Goal: Task Accomplishment & Management: Use online tool/utility

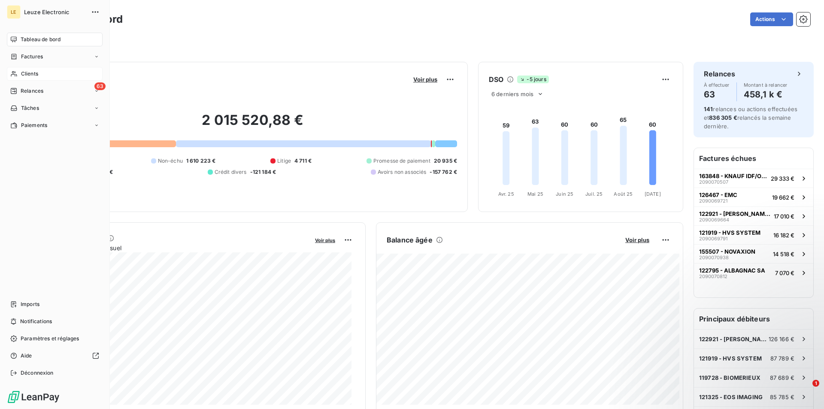
click at [27, 73] on span "Clients" at bounding box center [29, 74] width 17 height 8
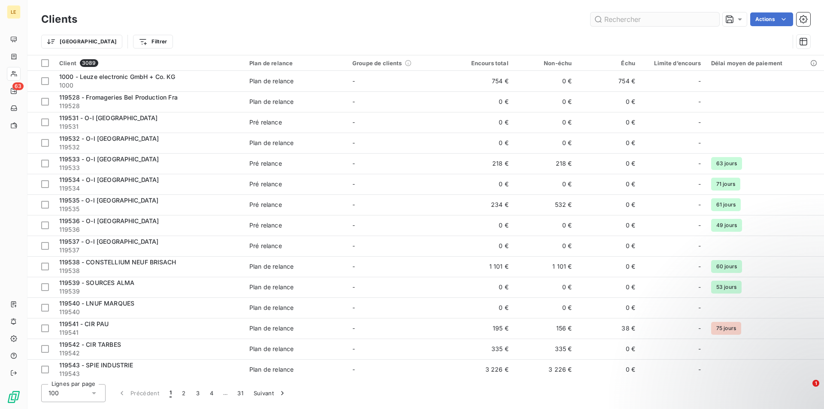
click at [637, 17] on input "text" at bounding box center [655, 19] width 129 height 14
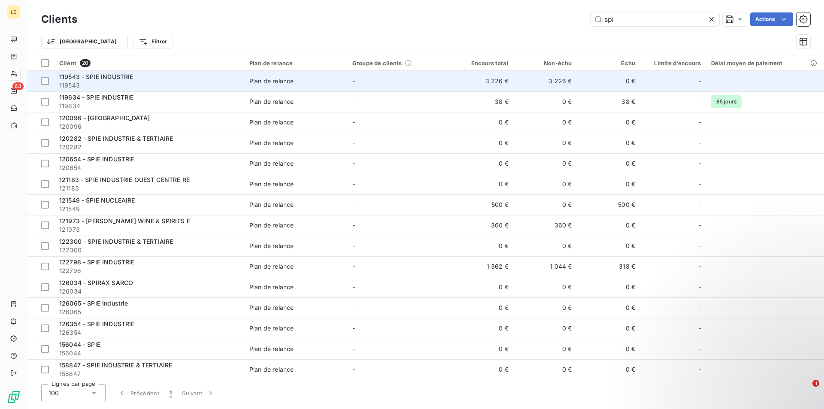
type input "spi"
click at [200, 74] on div "119543 - SPIE INDUSTRIE" at bounding box center [149, 77] width 180 height 9
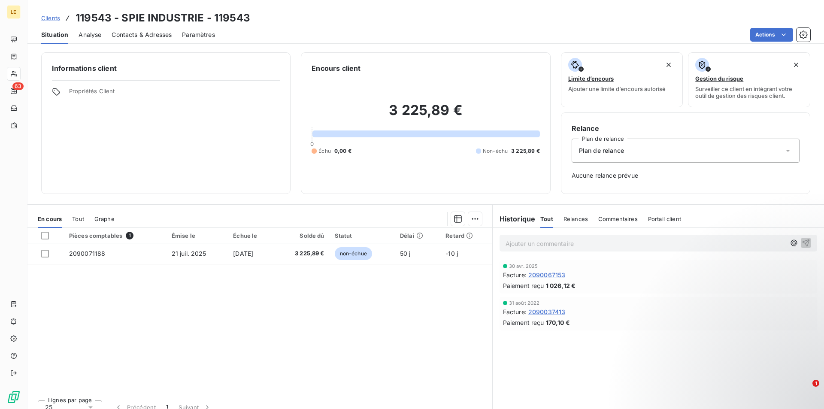
click at [51, 16] on span "Clients" at bounding box center [50, 18] width 19 height 7
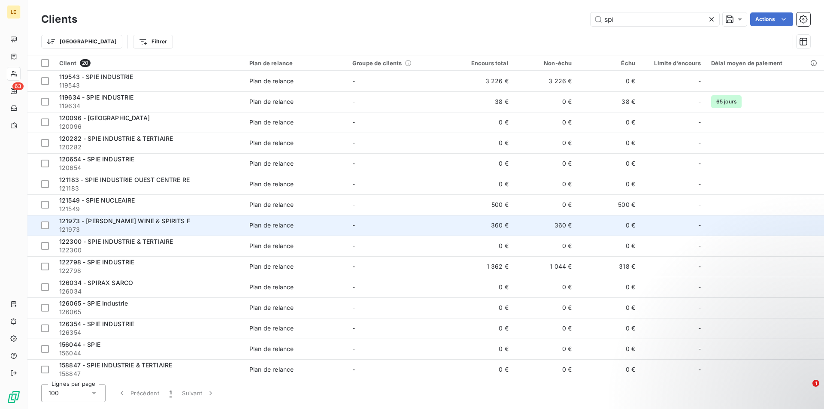
scroll to position [106, 0]
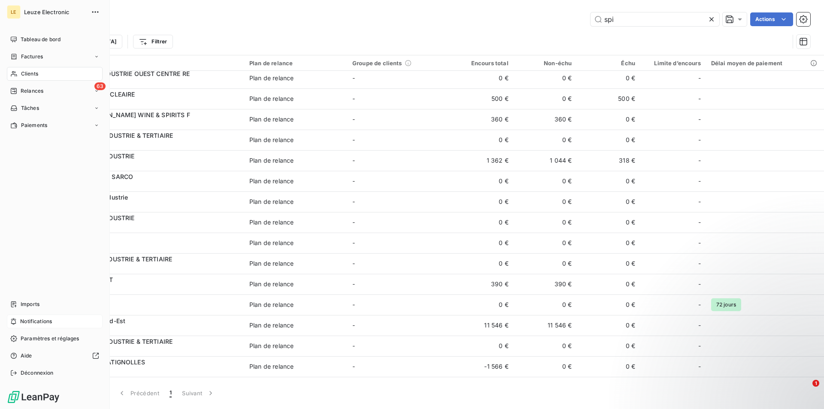
click at [45, 320] on span "Notifications" at bounding box center [36, 322] width 32 height 8
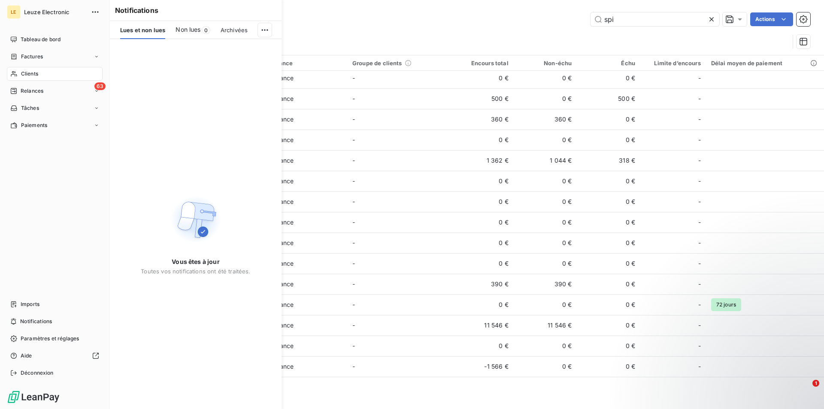
click at [24, 205] on div "Tableau de bord Factures Clients 63 Relances Tâches Paiements Imports Notificat…" at bounding box center [55, 206] width 96 height 347
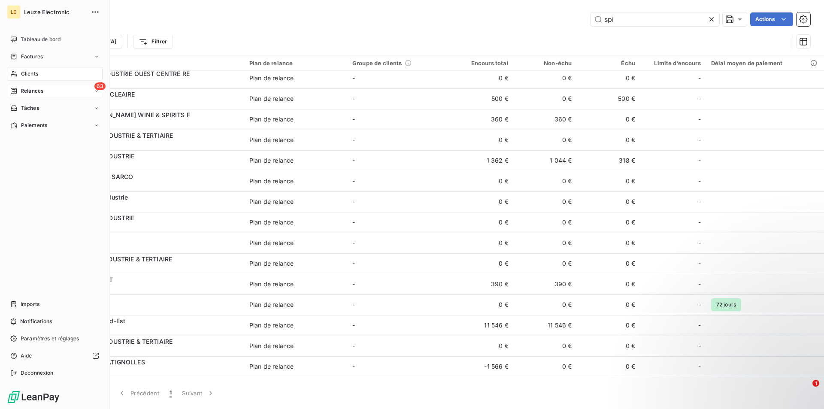
click at [35, 90] on span "Relances" at bounding box center [32, 91] width 23 height 8
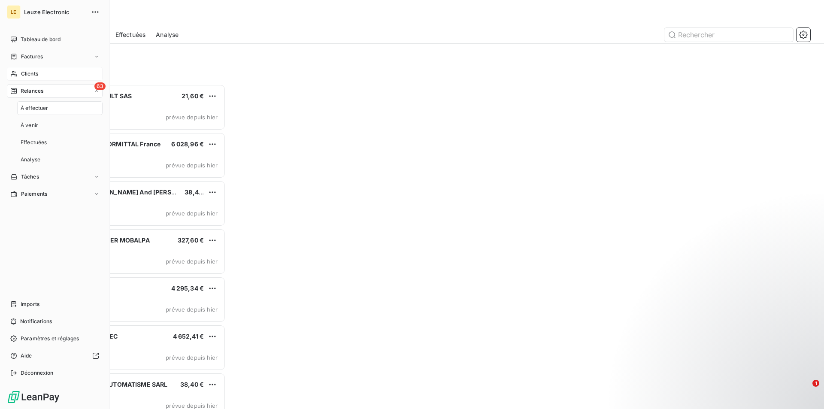
scroll to position [318, 177]
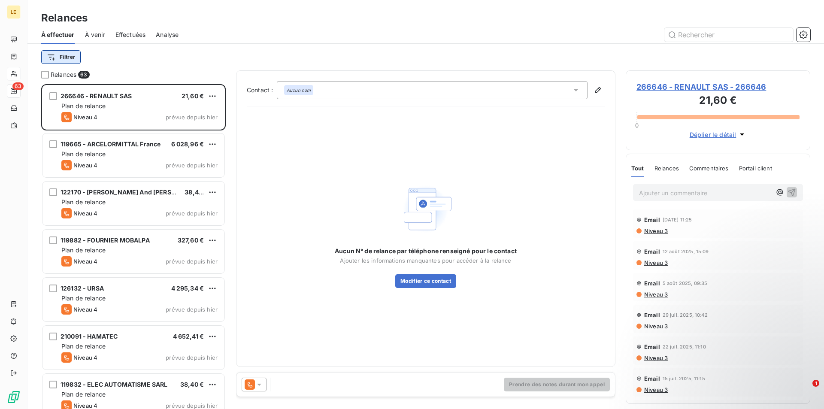
click at [67, 56] on html "LE 63 Relances À effectuer À venir Effectuées Analyse Filtrer Relances 63 26664…" at bounding box center [412, 204] width 824 height 409
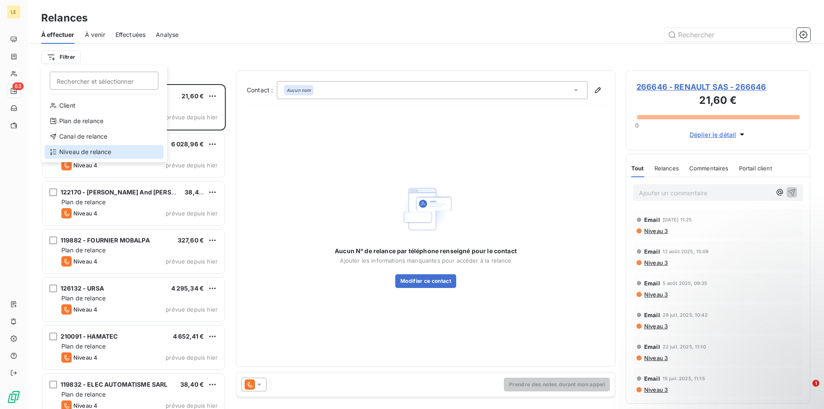
click at [95, 152] on div "Niveau de relance" at bounding box center [104, 152] width 119 height 14
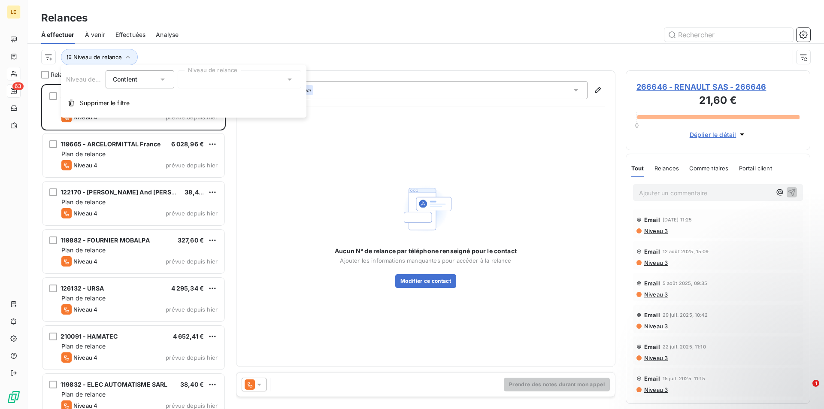
click at [244, 76] on div at bounding box center [240, 79] width 124 height 18
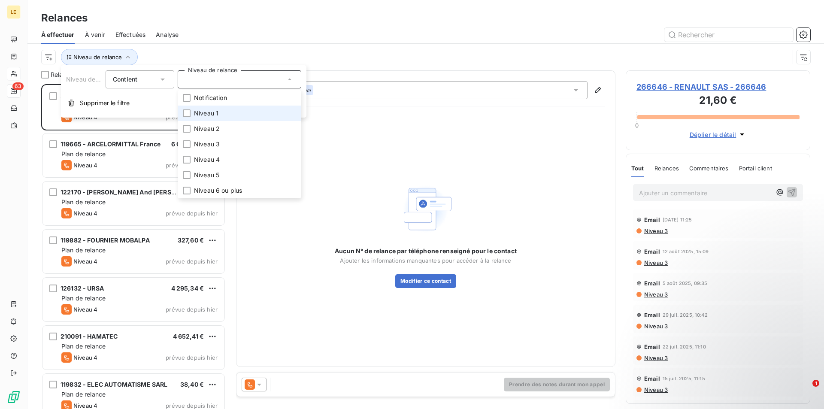
click at [228, 110] on li "Niveau 1" at bounding box center [240, 113] width 124 height 15
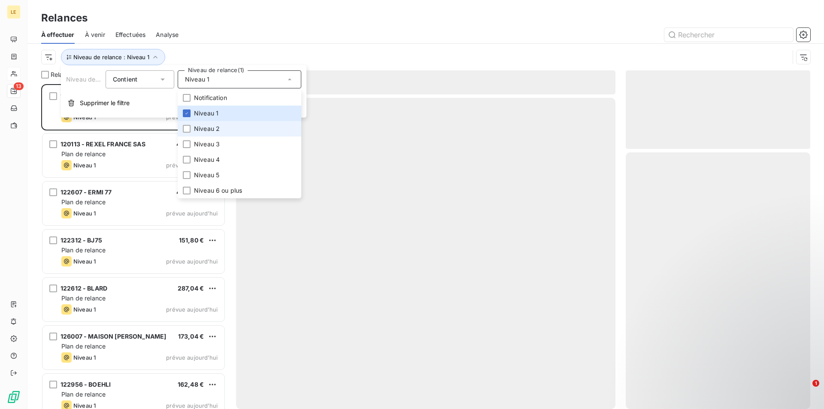
scroll to position [318, 177]
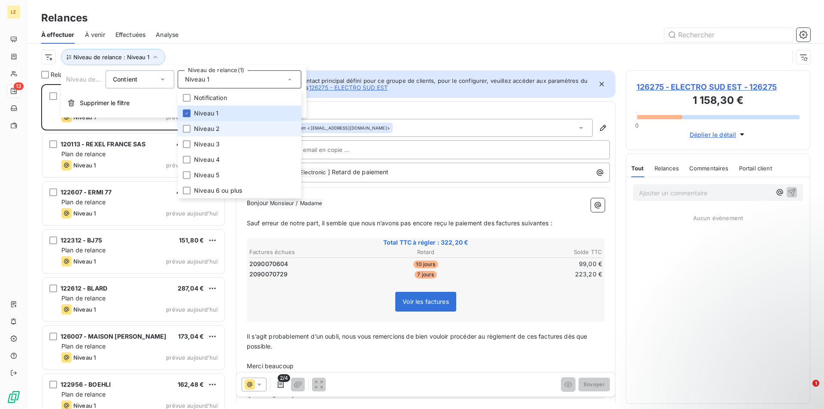
click at [210, 131] on span "Niveau 2" at bounding box center [207, 128] width 26 height 9
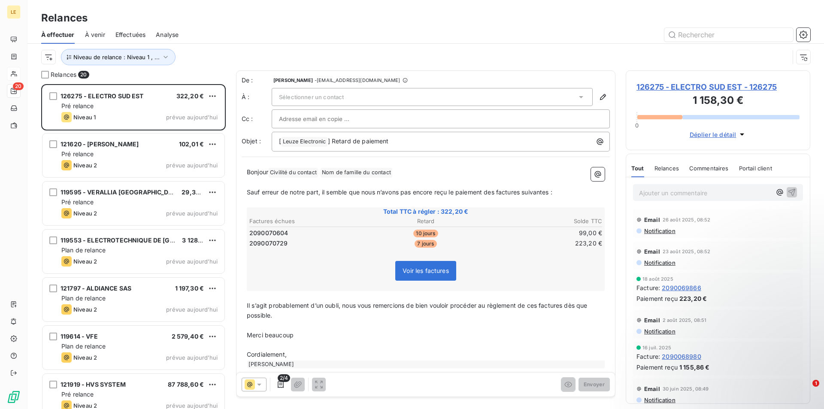
click at [302, 46] on div "Niveau de relance : Niveau 1 , ..." at bounding box center [425, 57] width 769 height 27
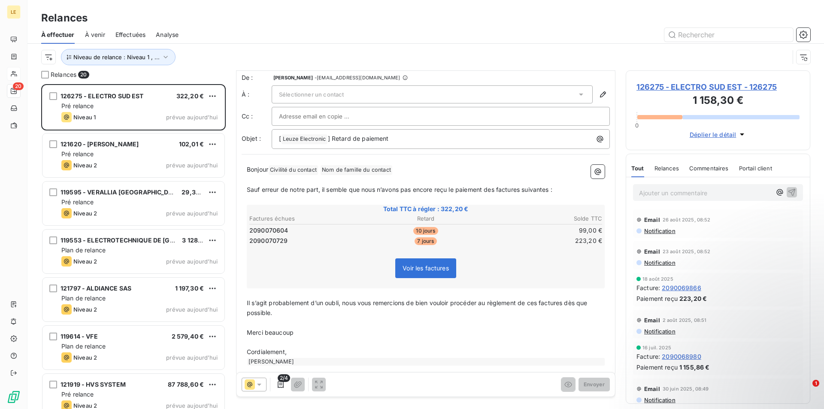
scroll to position [0, 0]
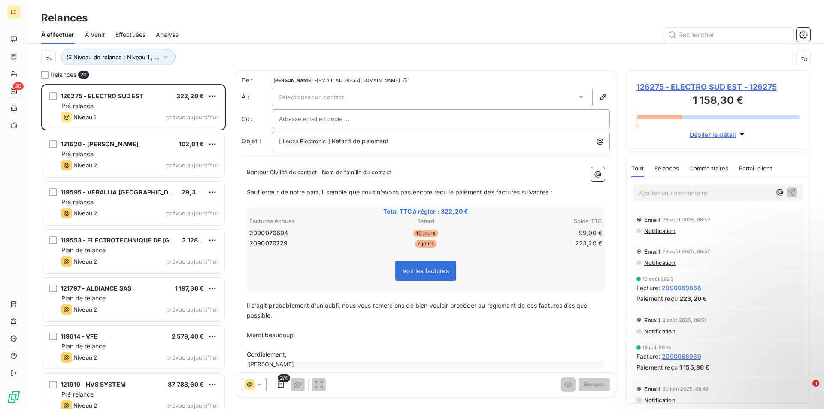
click at [520, 100] on div "Sélectionner un contact" at bounding box center [432, 97] width 321 height 18
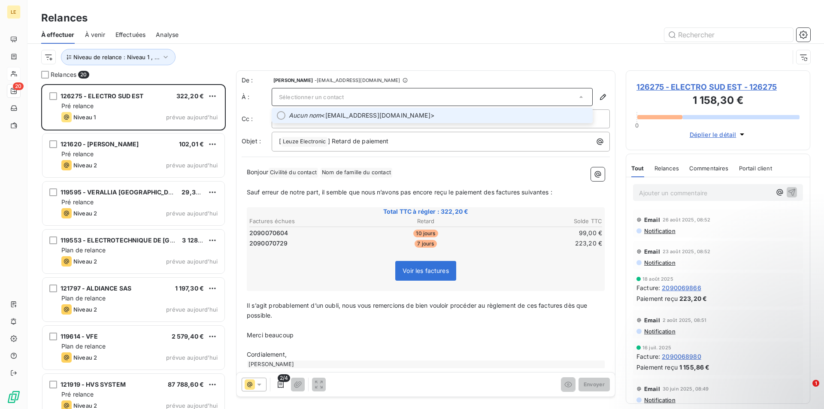
click at [524, 115] on span "Aucun nom <[EMAIL_ADDRESS][DOMAIN_NAME]>" at bounding box center [438, 115] width 299 height 9
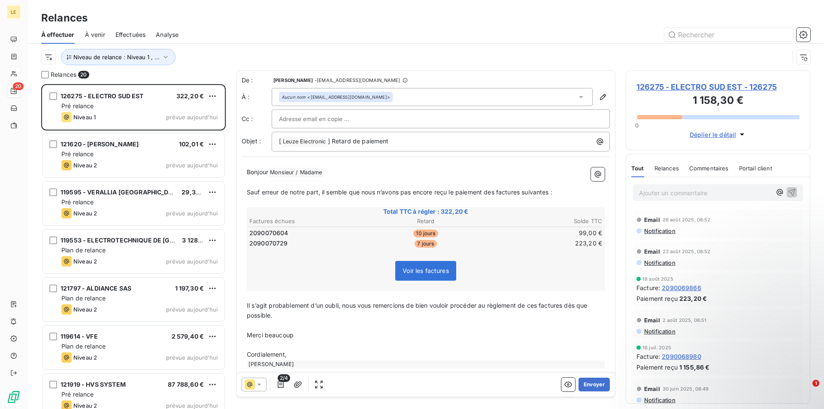
click at [702, 85] on span "126275 - ELECTRO SUD EST - 126275" at bounding box center [718, 87] width 163 height 12
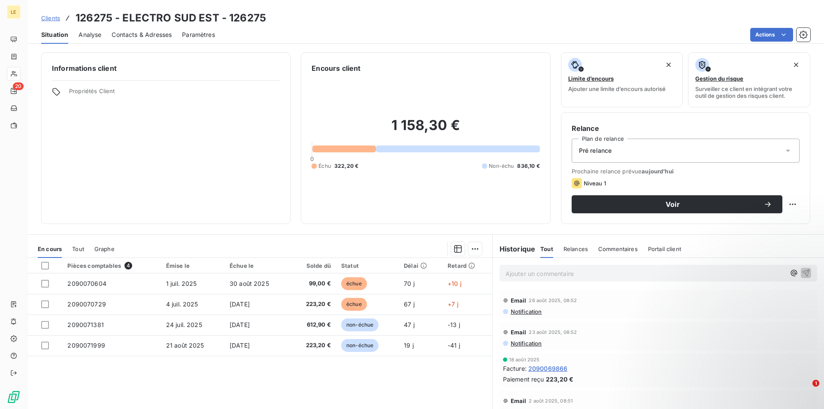
click at [164, 37] on span "Contacts & Adresses" at bounding box center [142, 34] width 60 height 9
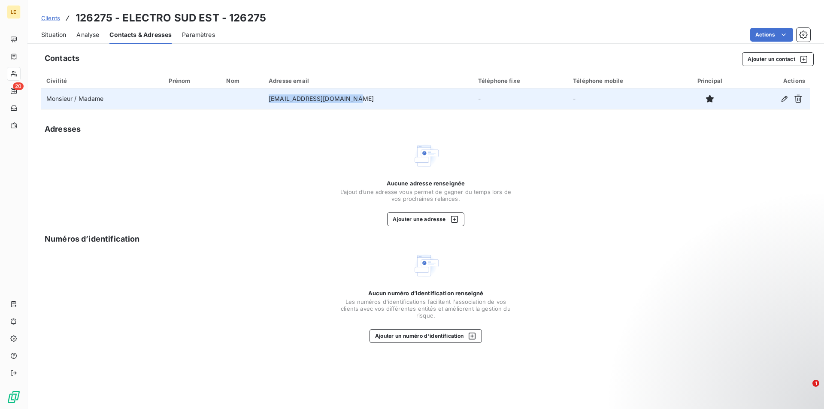
drag, startPoint x: 365, startPoint y: 97, endPoint x: 289, endPoint y: 98, distance: 76.4
click at [289, 98] on td "[EMAIL_ADDRESS][DOMAIN_NAME]" at bounding box center [368, 98] width 209 height 21
copy td "[EMAIL_ADDRESS][DOMAIN_NAME]"
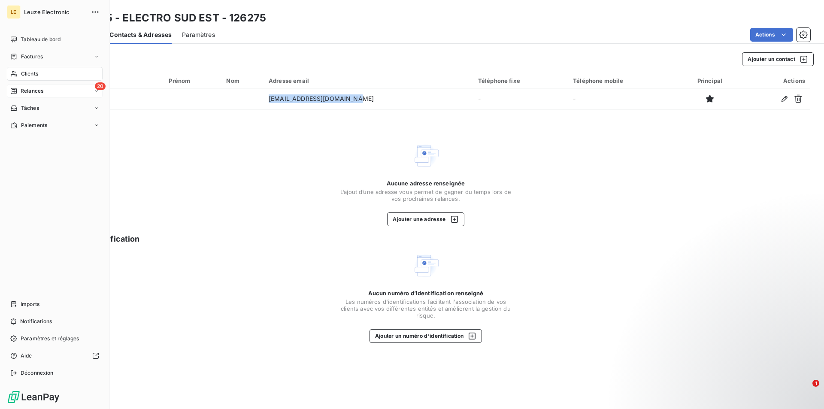
click at [43, 90] on span "Relances" at bounding box center [32, 91] width 23 height 8
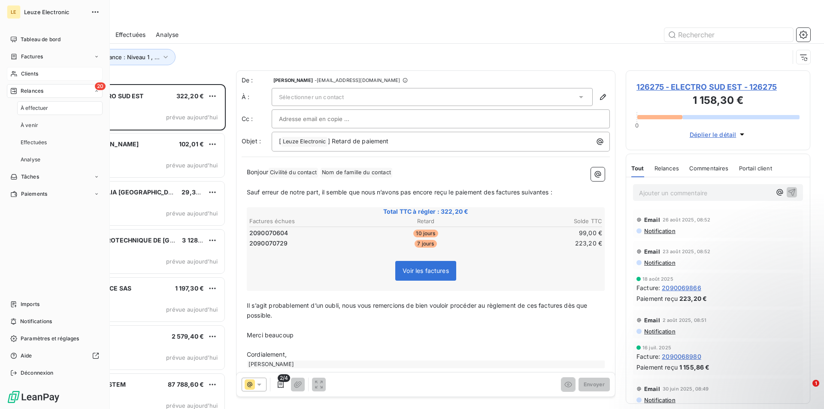
scroll to position [318, 177]
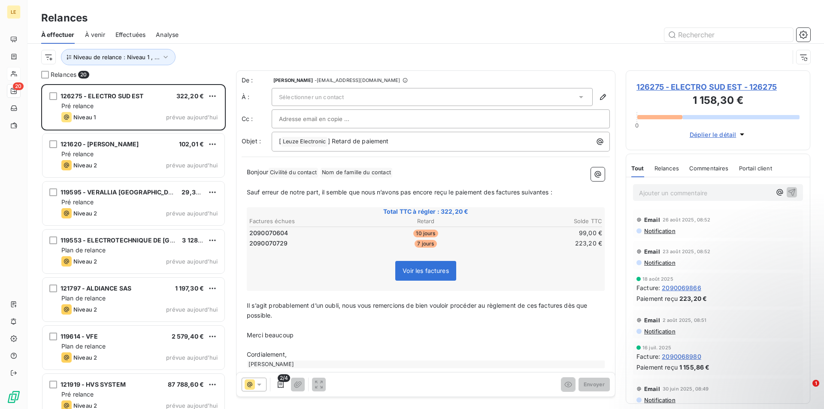
click at [370, 98] on div "Sélectionner un contact" at bounding box center [432, 97] width 321 height 18
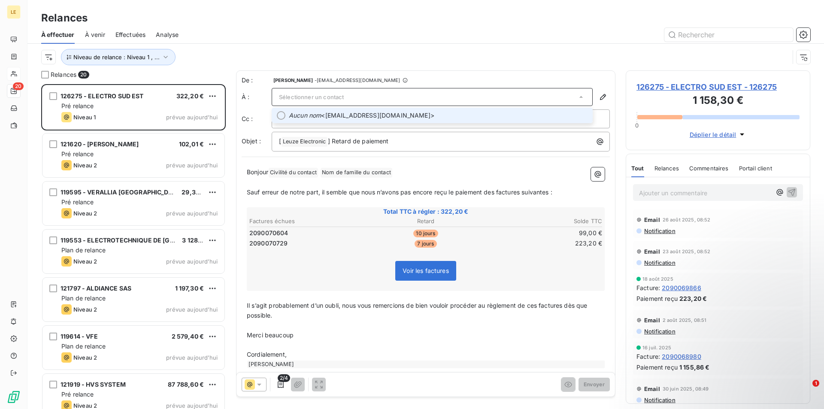
drag, startPoint x: 321, startPoint y: 97, endPoint x: 303, endPoint y: 106, distance: 20.2
drag, startPoint x: 303, startPoint y: 106, endPoint x: 404, endPoint y: 75, distance: 106.2
click at [404, 75] on div "De : [PERSON_NAME] - [EMAIL_ADDRESS][DOMAIN_NAME] À : Sélectionner un contact A…" at bounding box center [425, 224] width 379 height 309
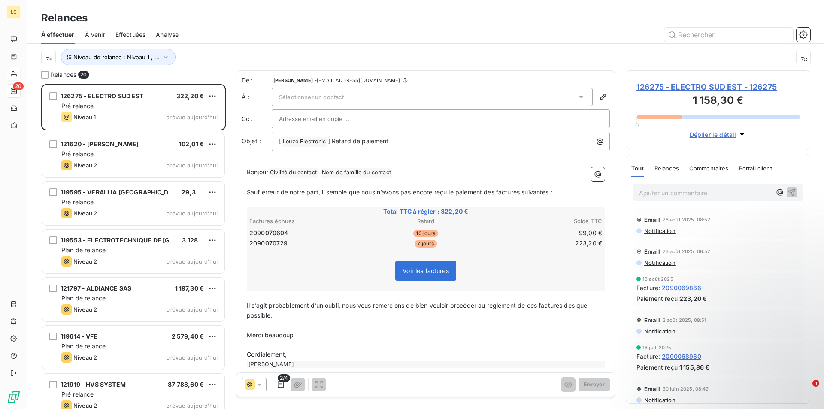
drag, startPoint x: 313, startPoint y: 97, endPoint x: 436, endPoint y: 76, distance: 124.0
click at [436, 76] on div "De : [PERSON_NAME] - [EMAIL_ADDRESS][DOMAIN_NAME]" at bounding box center [426, 80] width 368 height 9
click at [343, 101] on div "Sélectionner un contact" at bounding box center [432, 97] width 321 height 18
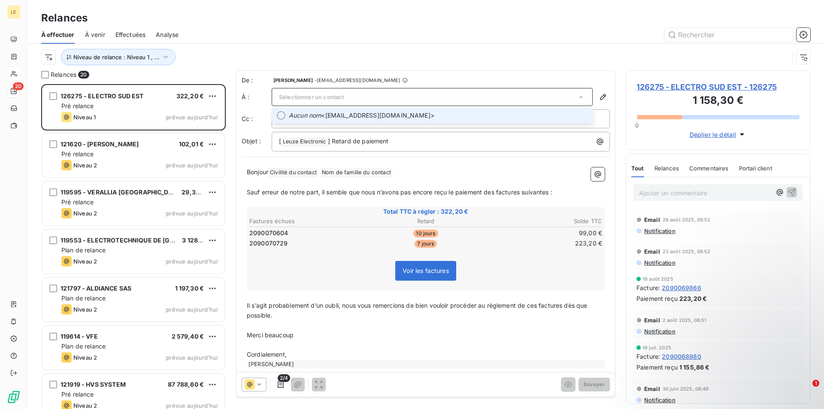
click at [344, 116] on span "Aucun nom <[EMAIL_ADDRESS][DOMAIN_NAME]>" at bounding box center [438, 115] width 299 height 9
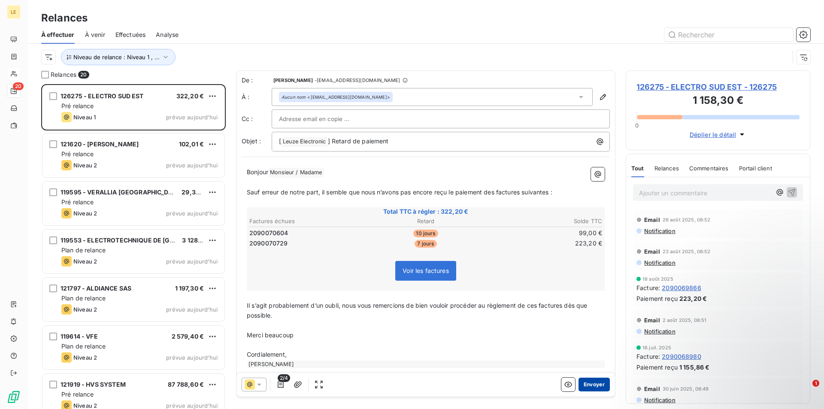
click at [589, 387] on button "Envoyer" at bounding box center [594, 385] width 31 height 14
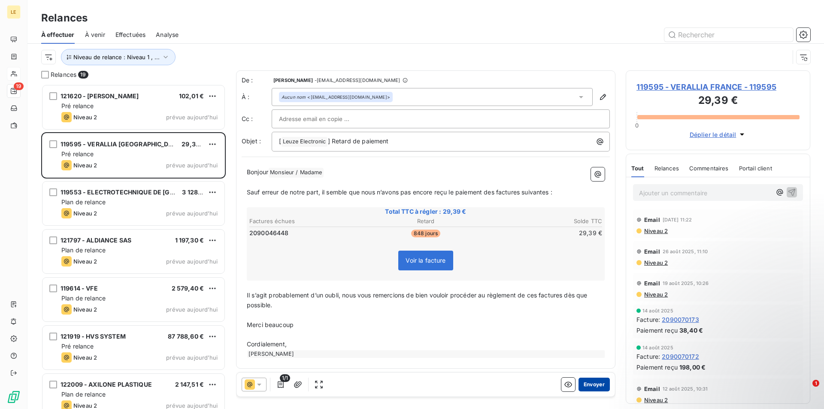
click at [586, 389] on button "Envoyer" at bounding box center [594, 385] width 31 height 14
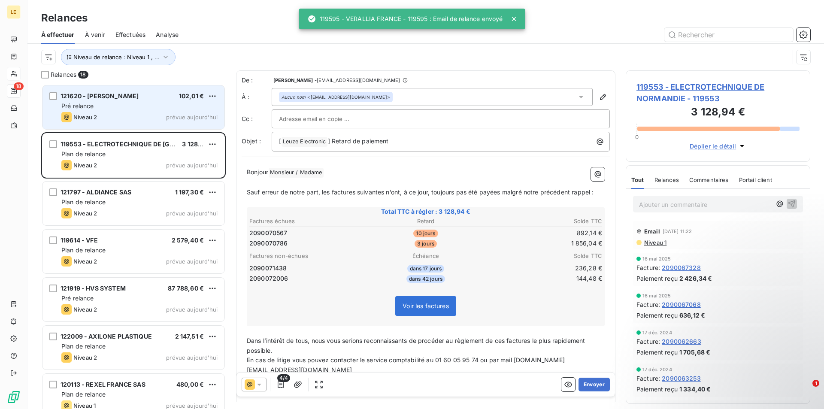
click at [208, 118] on span "prévue aujourd’hui" at bounding box center [192, 117] width 52 height 7
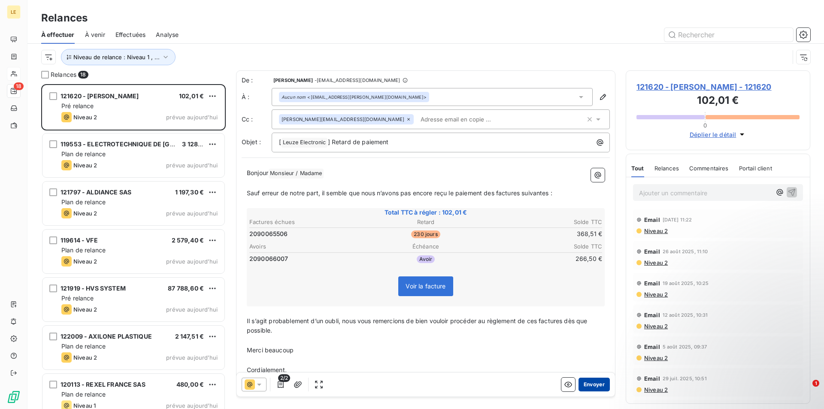
click at [590, 385] on button "Envoyer" at bounding box center [594, 385] width 31 height 14
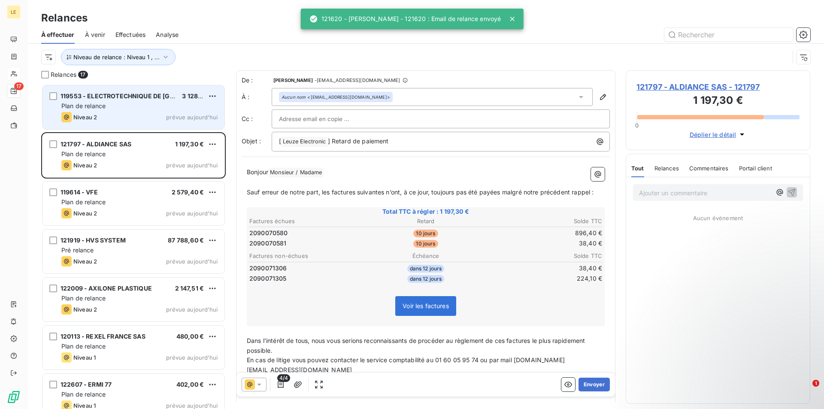
click at [202, 104] on div "Plan de relance" at bounding box center [139, 106] width 156 height 9
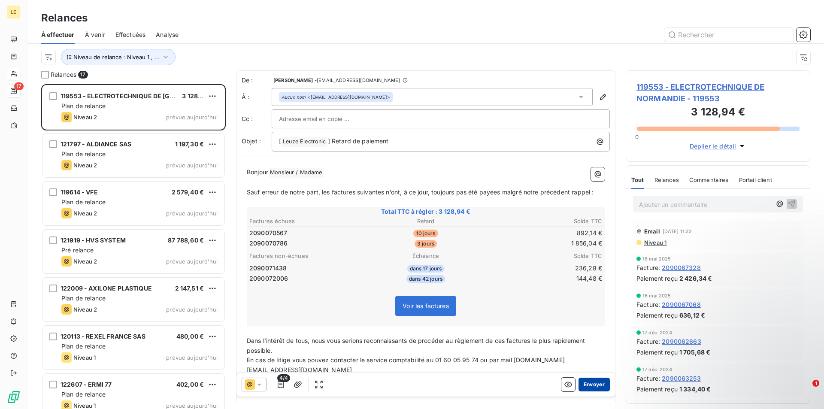
click at [589, 384] on button "Envoyer" at bounding box center [594, 385] width 31 height 14
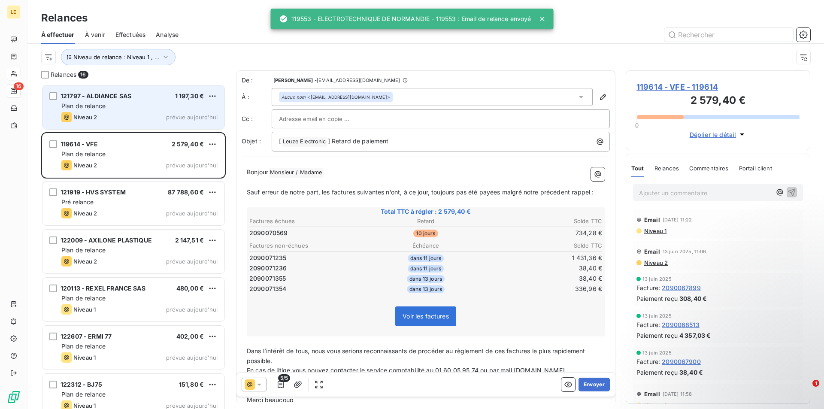
click at [189, 103] on div "Plan de relance" at bounding box center [139, 106] width 156 height 9
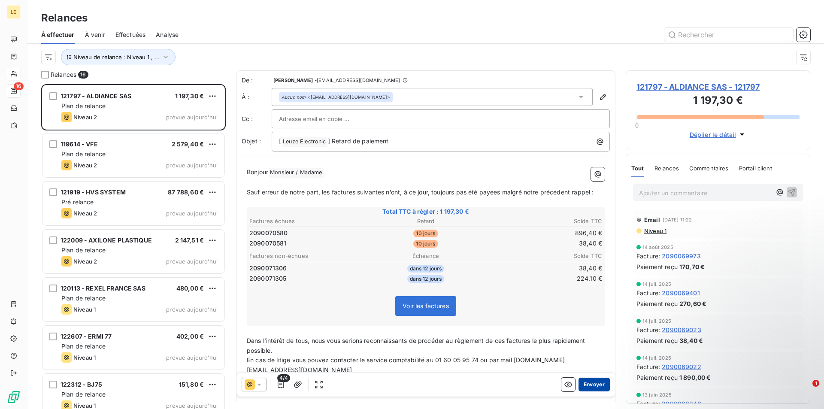
click at [589, 381] on button "Envoyer" at bounding box center [594, 385] width 31 height 14
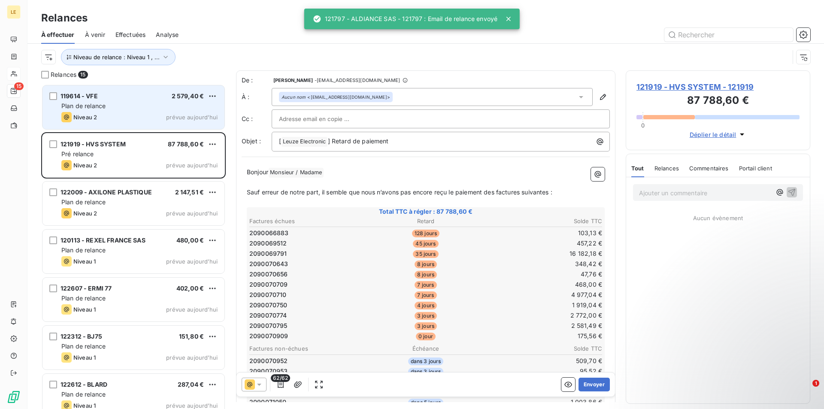
click at [140, 102] on div "Plan de relance" at bounding box center [139, 106] width 156 height 9
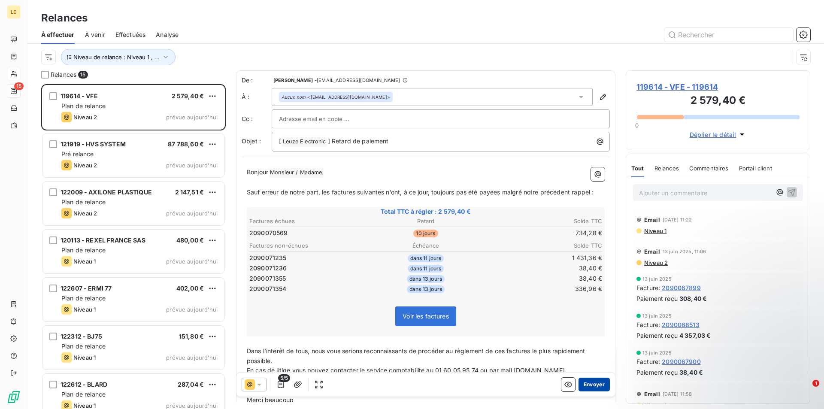
click at [592, 386] on button "Envoyer" at bounding box center [594, 385] width 31 height 14
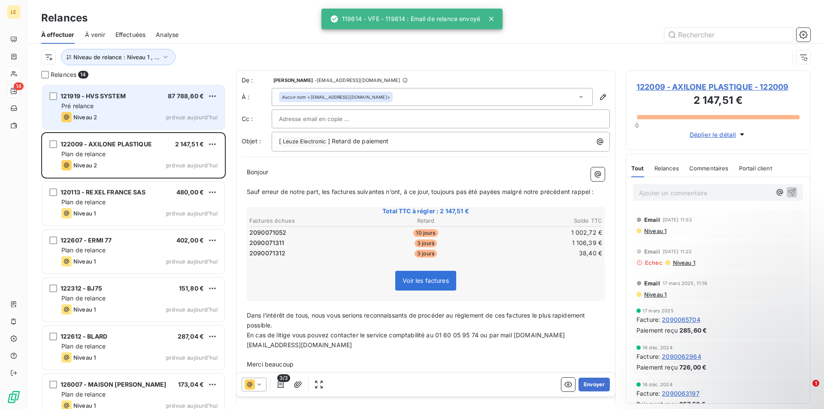
click at [159, 114] on div "Niveau 2 prévue aujourd’hui" at bounding box center [139, 117] width 156 height 10
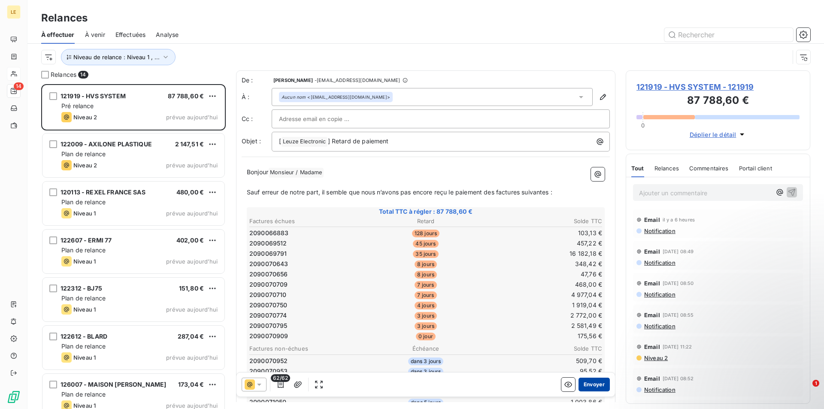
click at [588, 384] on button "Envoyer" at bounding box center [594, 385] width 31 height 14
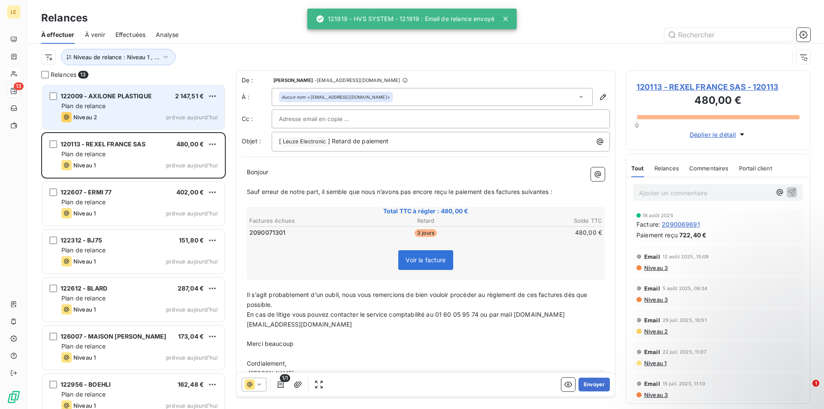
click at [155, 113] on div "Niveau 2 prévue aujourd’hui" at bounding box center [139, 117] width 156 height 10
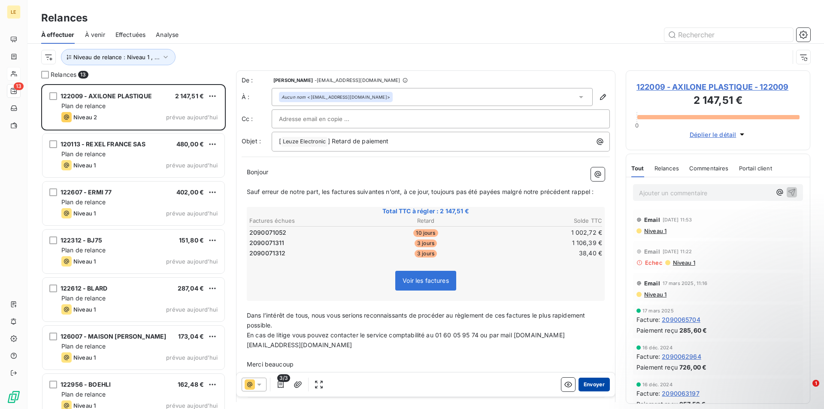
click at [582, 389] on button "Envoyer" at bounding box center [594, 385] width 31 height 14
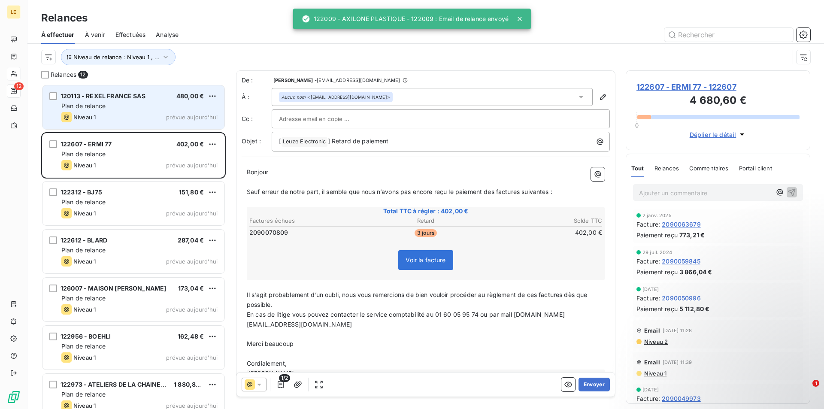
click at [176, 111] on div "120113 - REXEL FRANCE SAS 480,00 € Plan de relance Niveau 1 prévue [DATE]" at bounding box center [133, 107] width 182 height 44
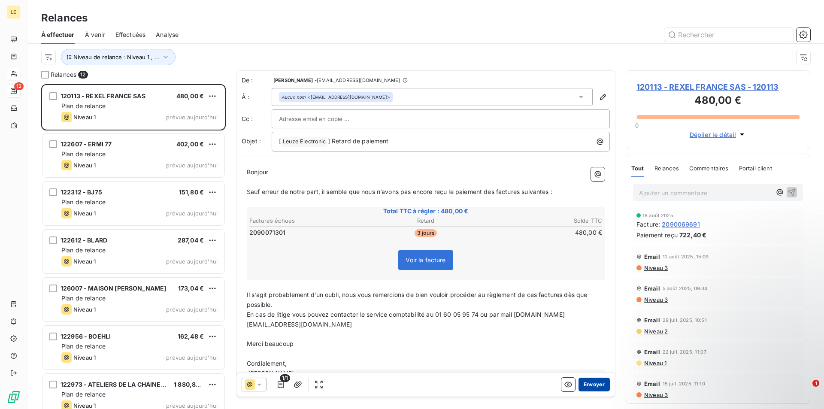
click at [585, 388] on button "Envoyer" at bounding box center [594, 385] width 31 height 14
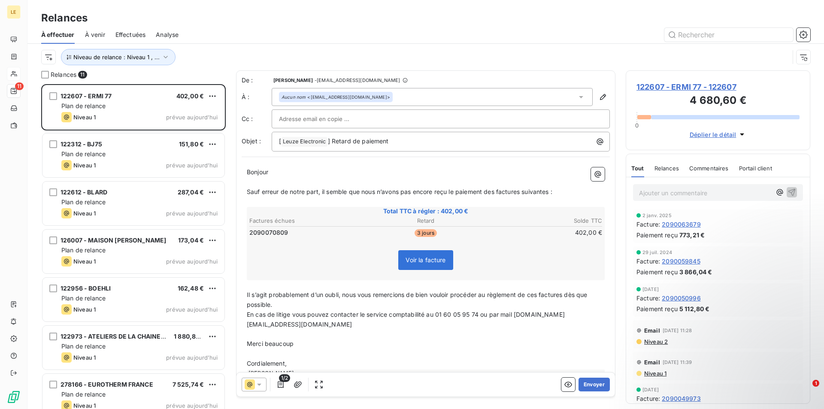
click at [589, 392] on div "1/2 Envoyer" at bounding box center [426, 385] width 379 height 24
click at [590, 385] on button "Envoyer" at bounding box center [594, 385] width 31 height 14
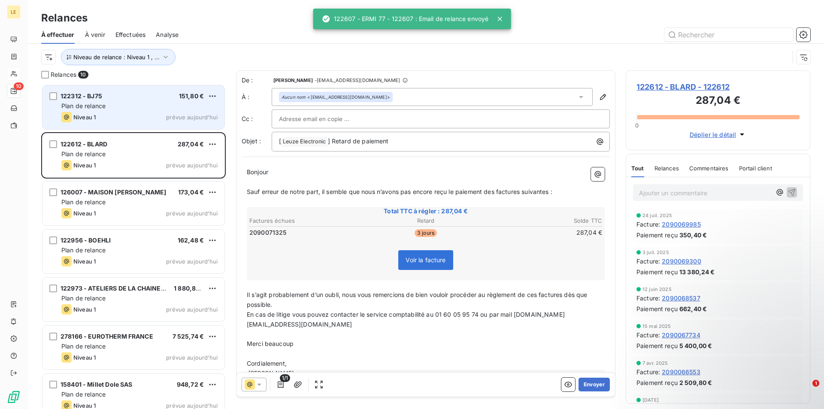
click at [162, 109] on div "Plan de relance" at bounding box center [139, 106] width 156 height 9
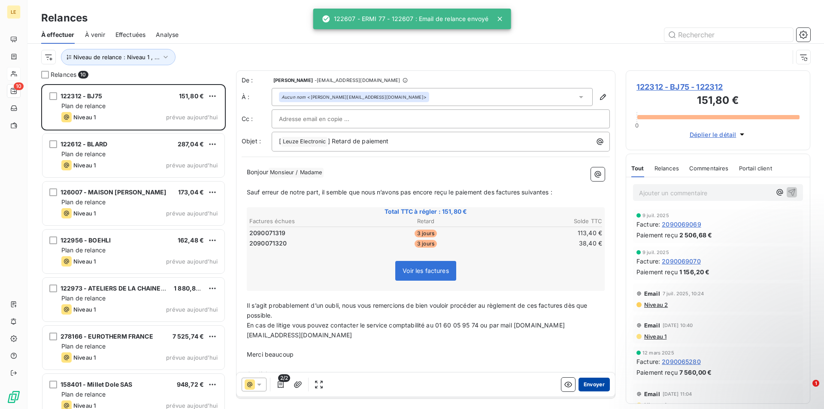
click at [588, 385] on button "Envoyer" at bounding box center [594, 385] width 31 height 14
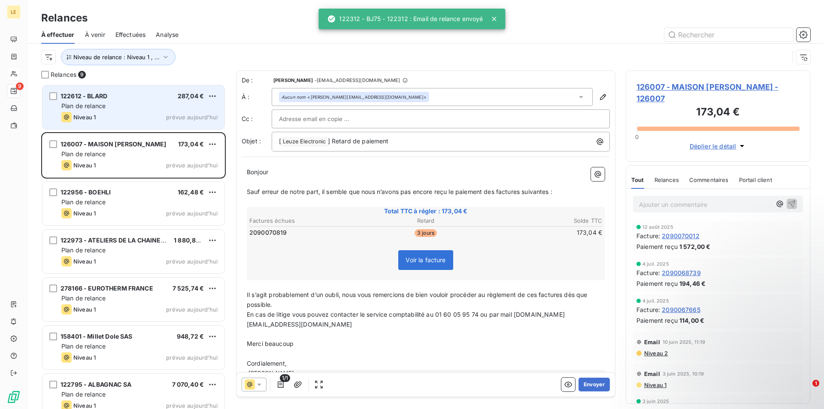
click at [133, 102] on div "Plan de relance" at bounding box center [139, 106] width 156 height 9
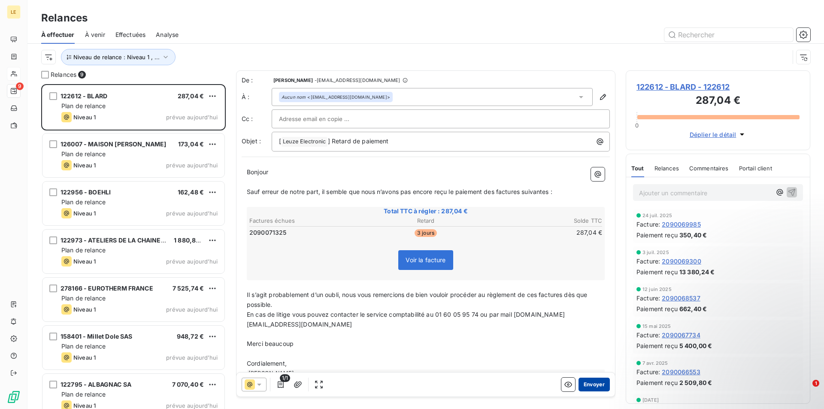
click at [589, 387] on button "Envoyer" at bounding box center [594, 385] width 31 height 14
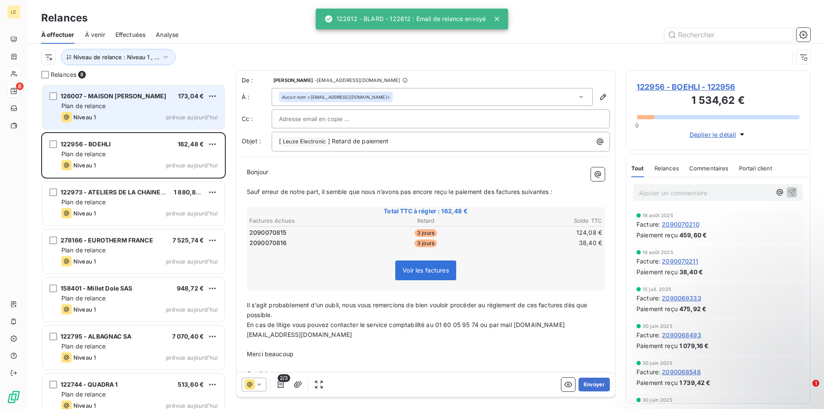
click at [169, 107] on div "Plan de relance" at bounding box center [139, 106] width 156 height 9
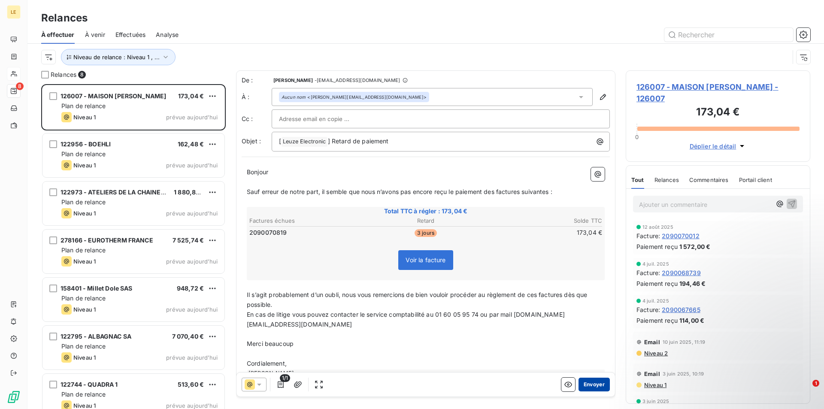
click at [583, 388] on button "Envoyer" at bounding box center [594, 385] width 31 height 14
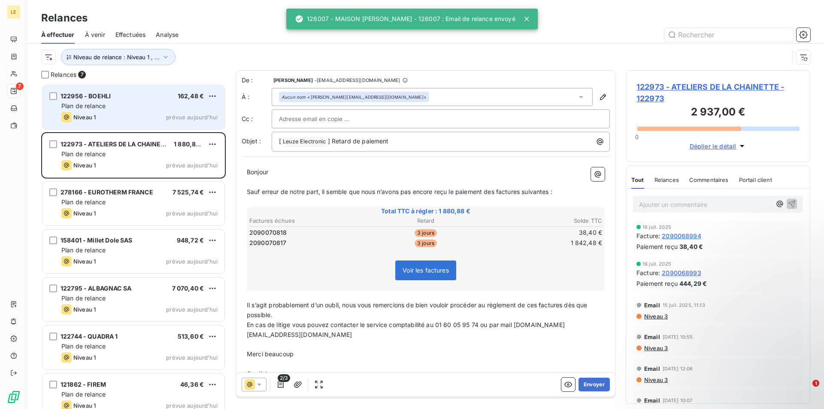
click at [148, 109] on div "Plan de relance" at bounding box center [139, 106] width 156 height 9
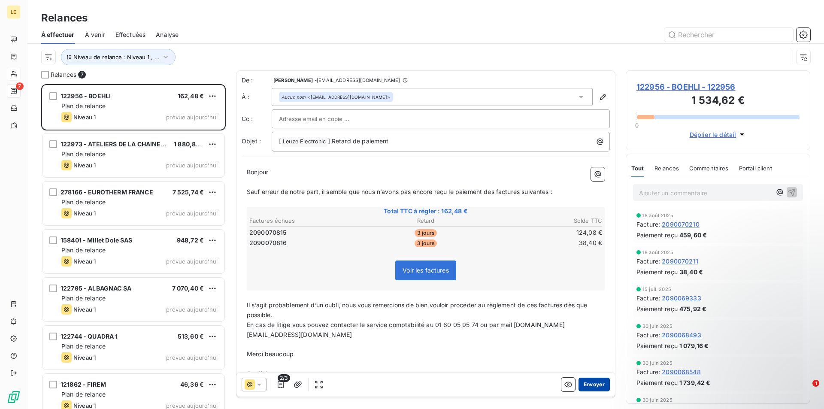
click at [584, 385] on button "Envoyer" at bounding box center [594, 385] width 31 height 14
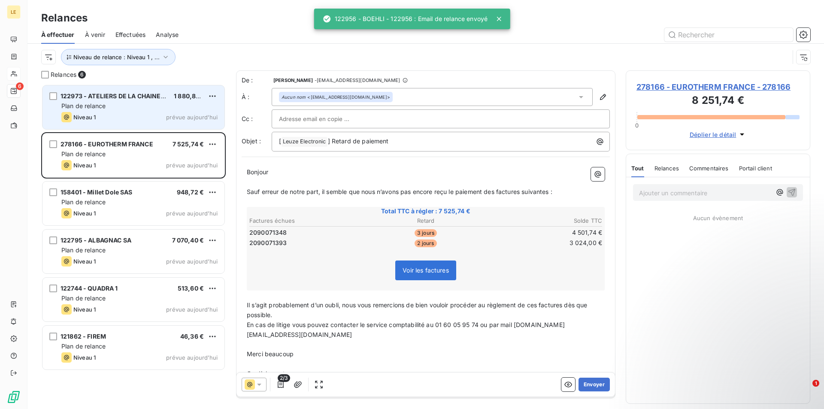
click at [171, 111] on div "122973 - ATELIERS DE LA CHAINETTE 1 880,88 € Plan de relance Niveau 1 prévue [D…" at bounding box center [133, 107] width 182 height 44
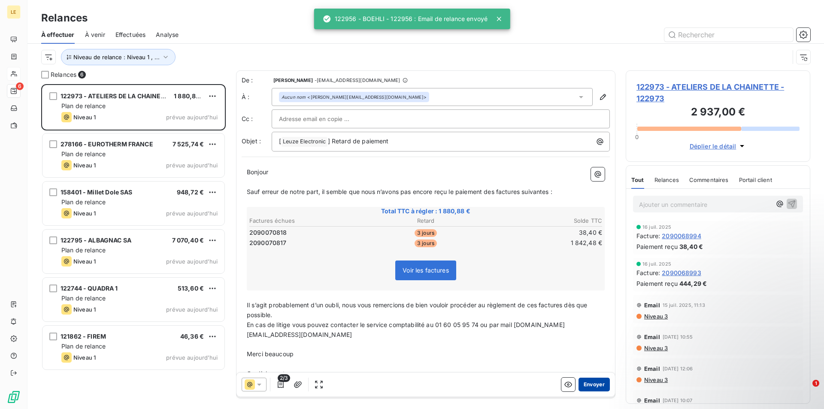
click at [595, 385] on button "Envoyer" at bounding box center [594, 385] width 31 height 14
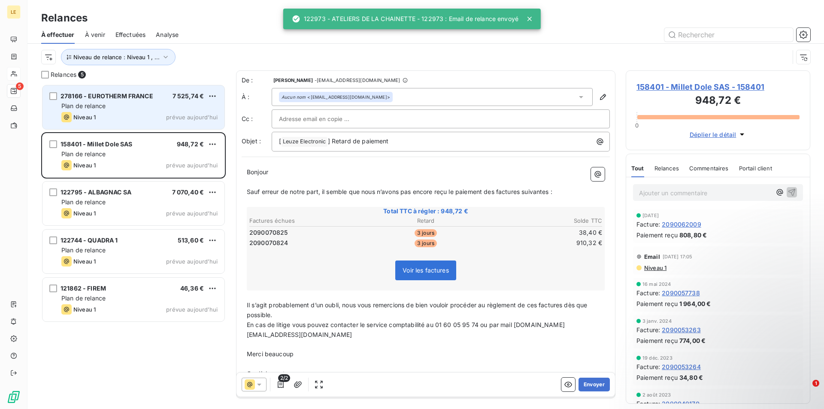
click at [134, 108] on div "Plan de relance" at bounding box center [139, 106] width 156 height 9
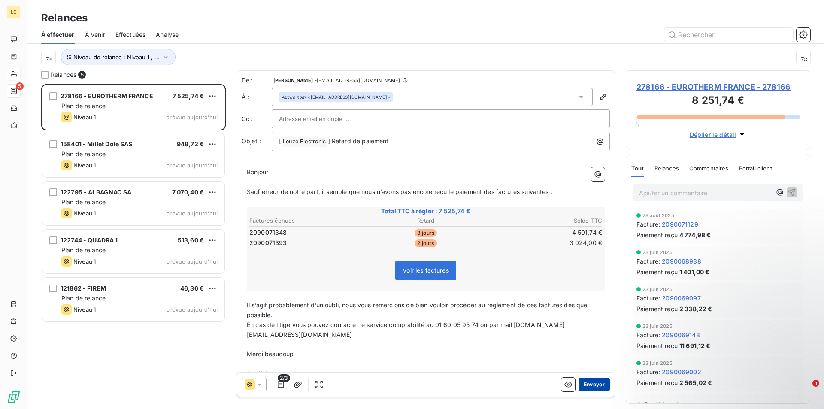
click at [580, 381] on button "Envoyer" at bounding box center [594, 385] width 31 height 14
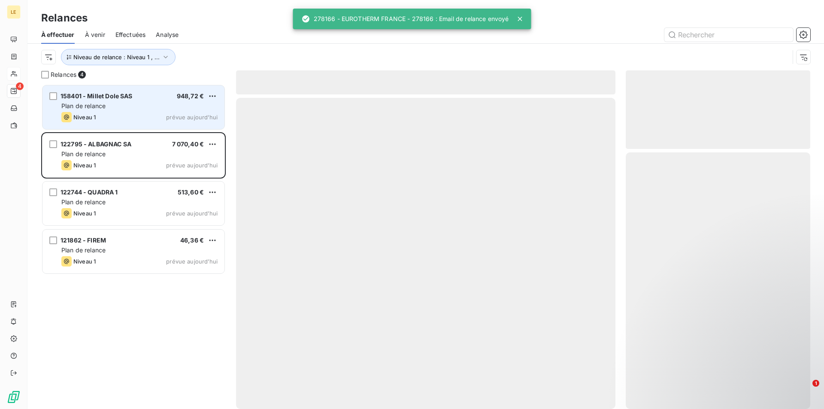
click at [119, 106] on div "Plan de relance" at bounding box center [139, 106] width 156 height 9
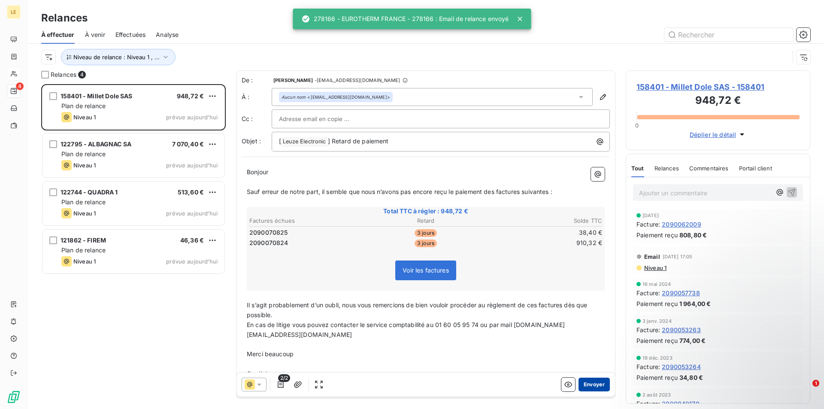
click at [585, 383] on button "Envoyer" at bounding box center [594, 385] width 31 height 14
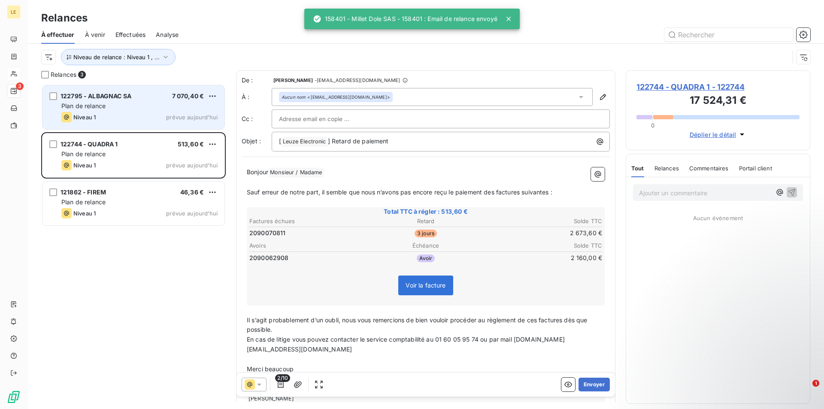
click at [152, 109] on div "Plan de relance" at bounding box center [139, 106] width 156 height 9
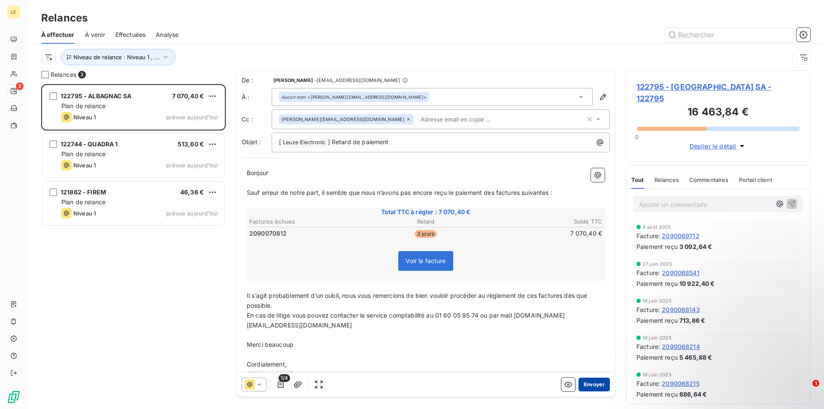
click at [591, 384] on button "Envoyer" at bounding box center [594, 385] width 31 height 14
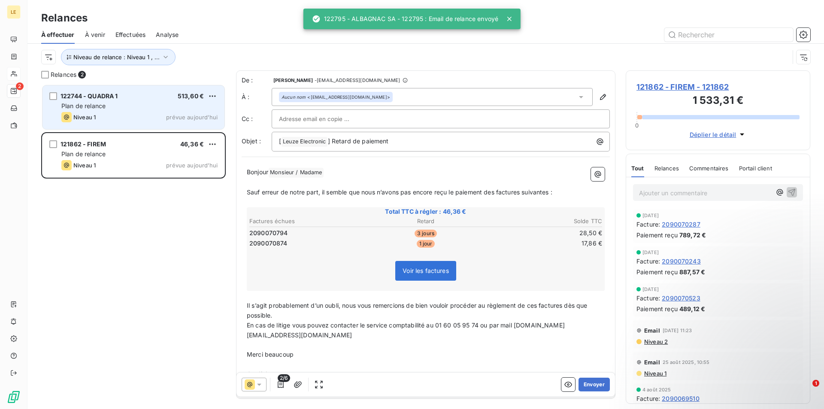
click at [164, 103] on div "Plan de relance" at bounding box center [139, 106] width 156 height 9
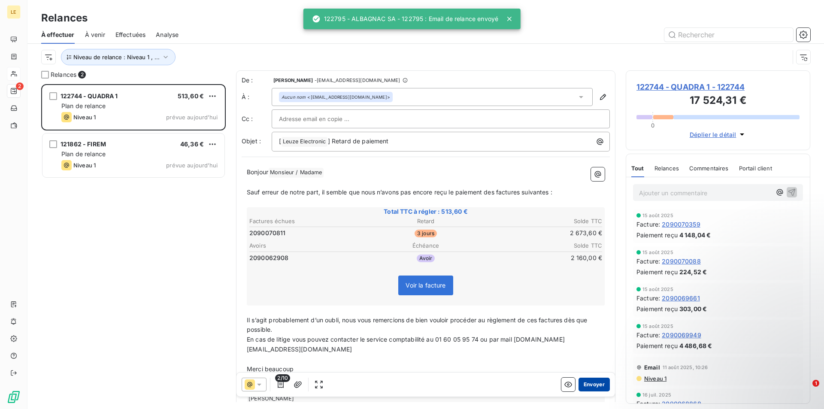
click at [597, 388] on button "Envoyer" at bounding box center [594, 385] width 31 height 14
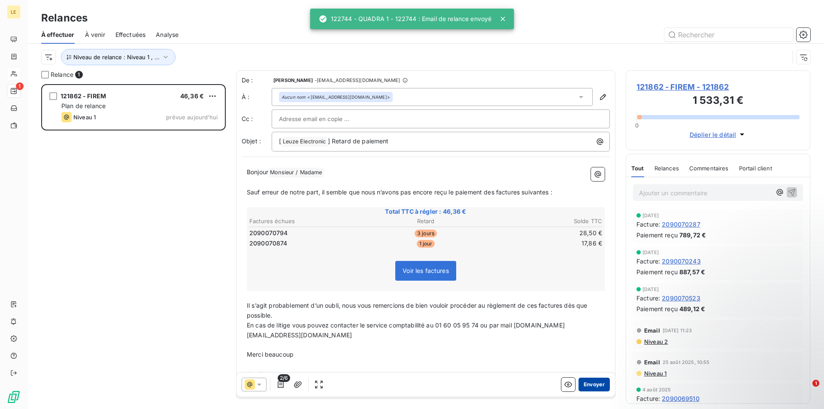
click at [586, 383] on button "Envoyer" at bounding box center [594, 385] width 31 height 14
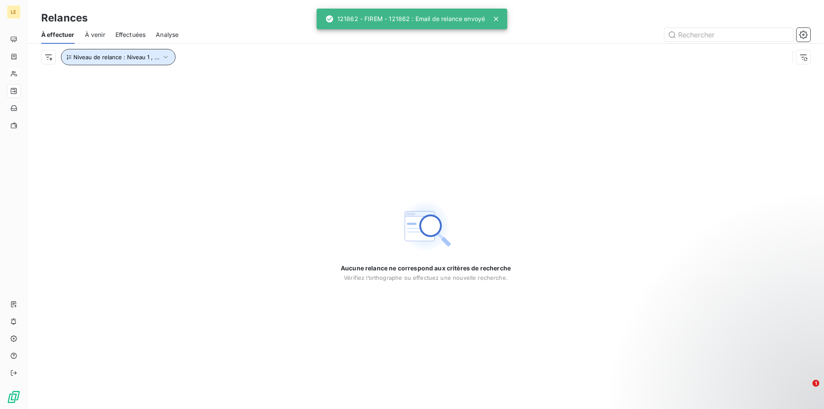
click at [161, 61] on icon "button" at bounding box center [165, 57] width 9 height 9
click at [161, 59] on icon "button" at bounding box center [165, 57] width 9 height 9
click at [143, 124] on div "Aucune relance ne correspond aux critères de recherche [PERSON_NAME] l’orthogra…" at bounding box center [425, 239] width 797 height 339
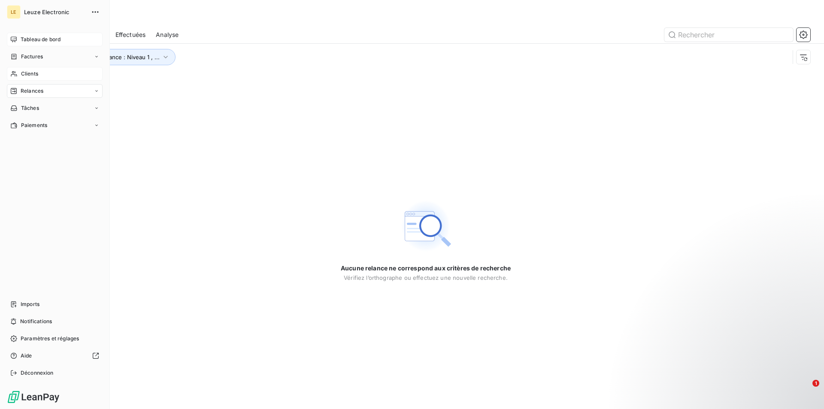
click at [21, 39] on span "Tableau de bord" at bounding box center [41, 40] width 40 height 8
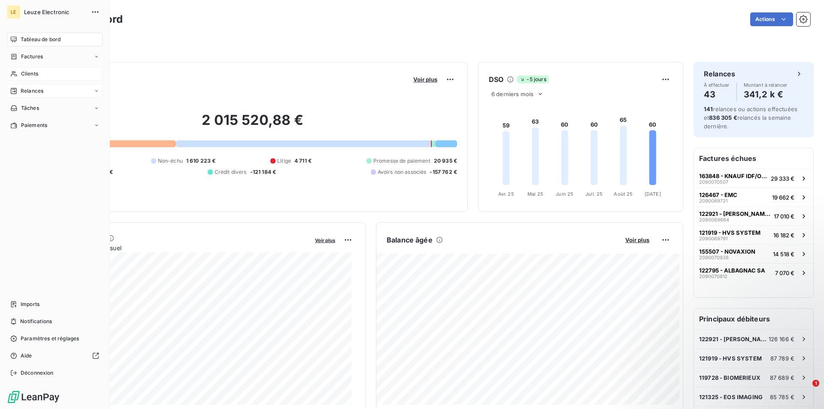
click at [32, 73] on span "Clients" at bounding box center [29, 74] width 17 height 8
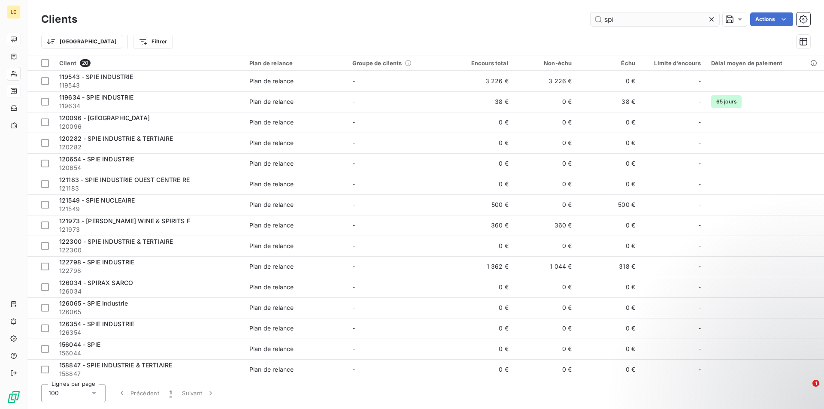
click at [644, 23] on input "spi" at bounding box center [655, 19] width 129 height 14
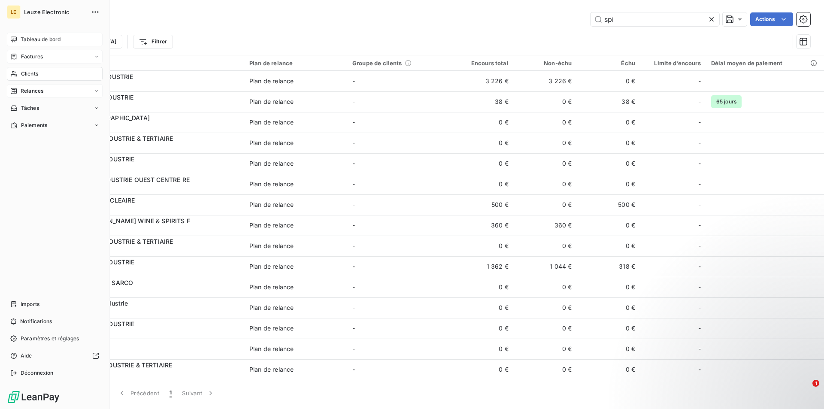
click at [36, 56] on span "Factures" at bounding box center [32, 57] width 22 height 8
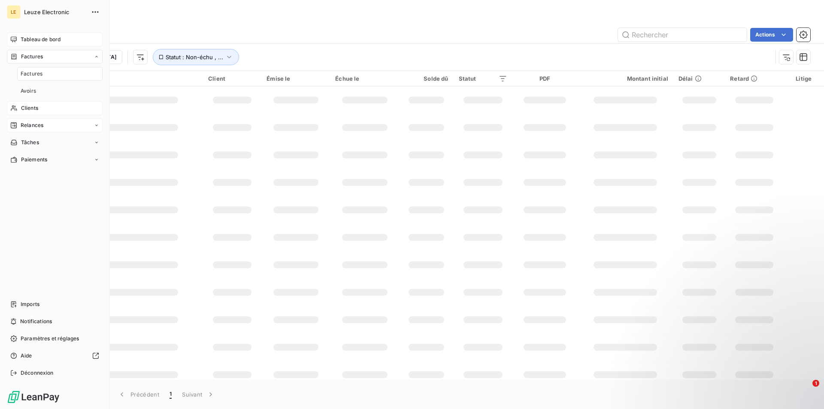
click at [34, 74] on span "Factures" at bounding box center [32, 74] width 22 height 8
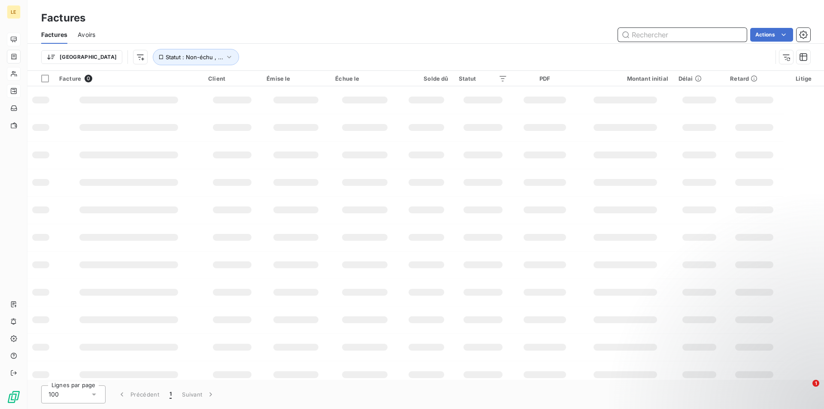
click at [646, 34] on input "text" at bounding box center [682, 35] width 129 height 14
type input "2090067289"
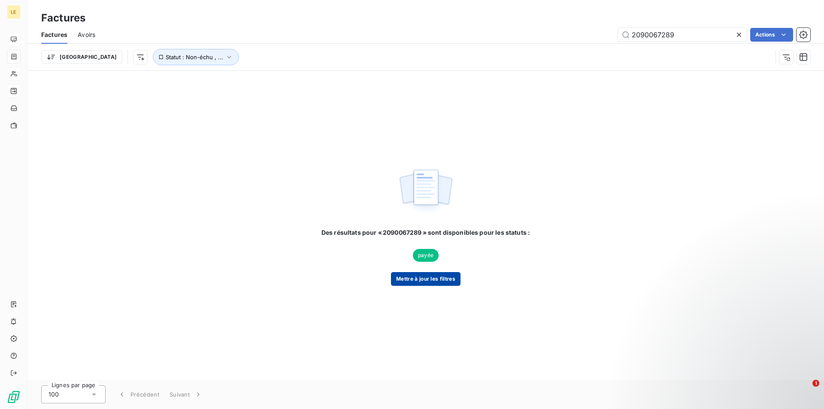
click at [427, 273] on button "Mettre à jour les filtres" at bounding box center [426, 279] width 70 height 14
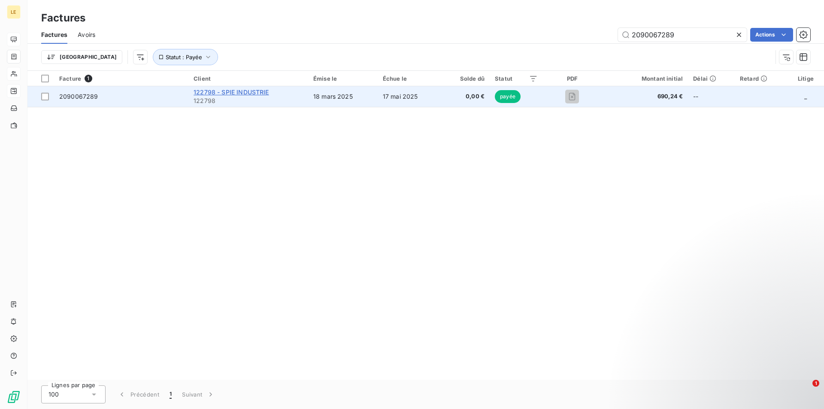
click at [254, 89] on span "122798 - SPIE INDUSTRIE" at bounding box center [231, 91] width 75 height 7
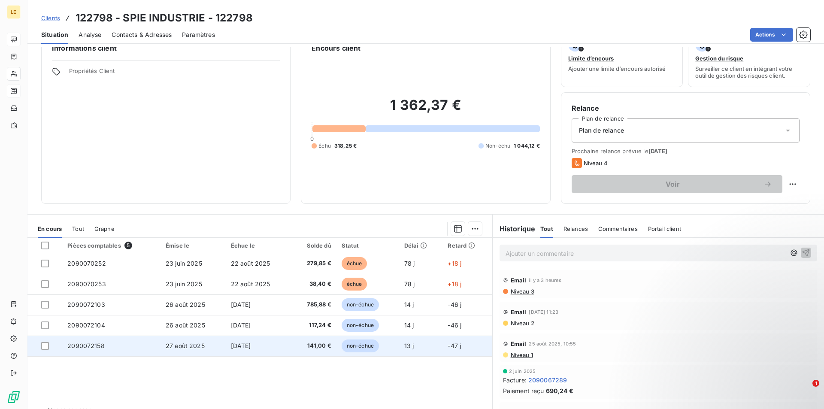
scroll to position [40, 0]
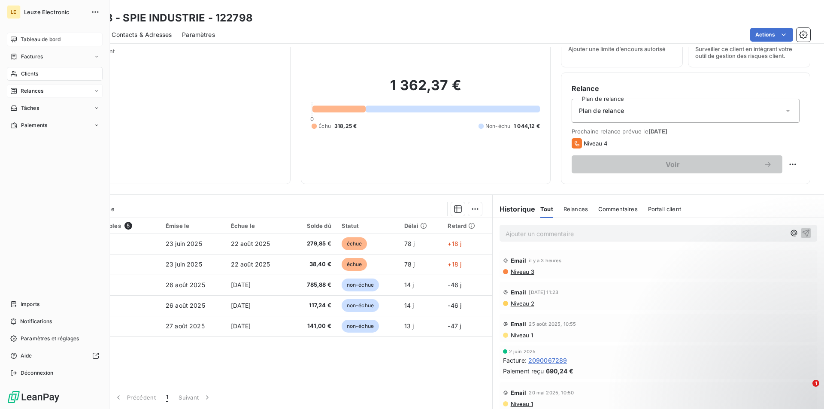
click at [31, 39] on span "Tableau de bord" at bounding box center [41, 40] width 40 height 8
